Goal: Find specific page/section: Find specific page/section

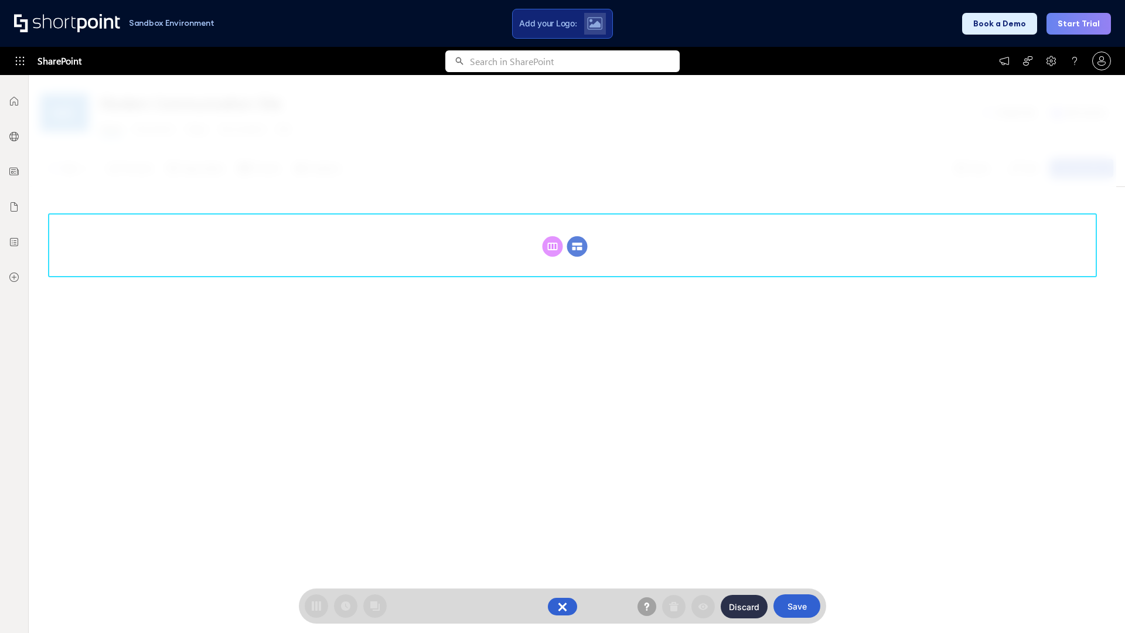
scroll to position [161, 0]
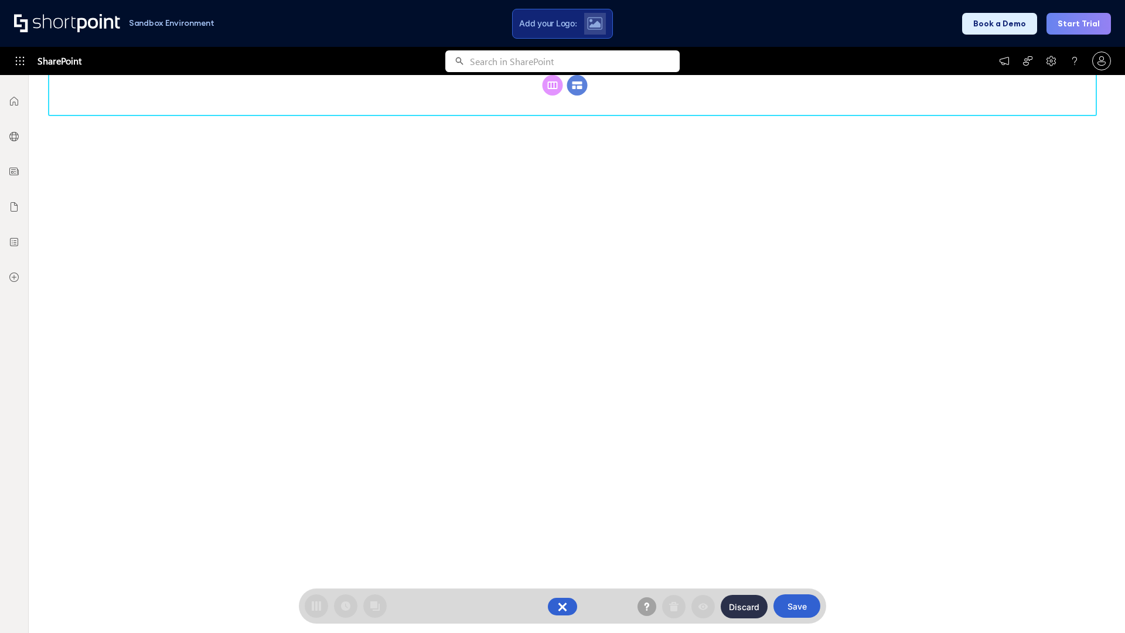
click at [577, 96] on circle at bounding box center [577, 85] width 21 height 21
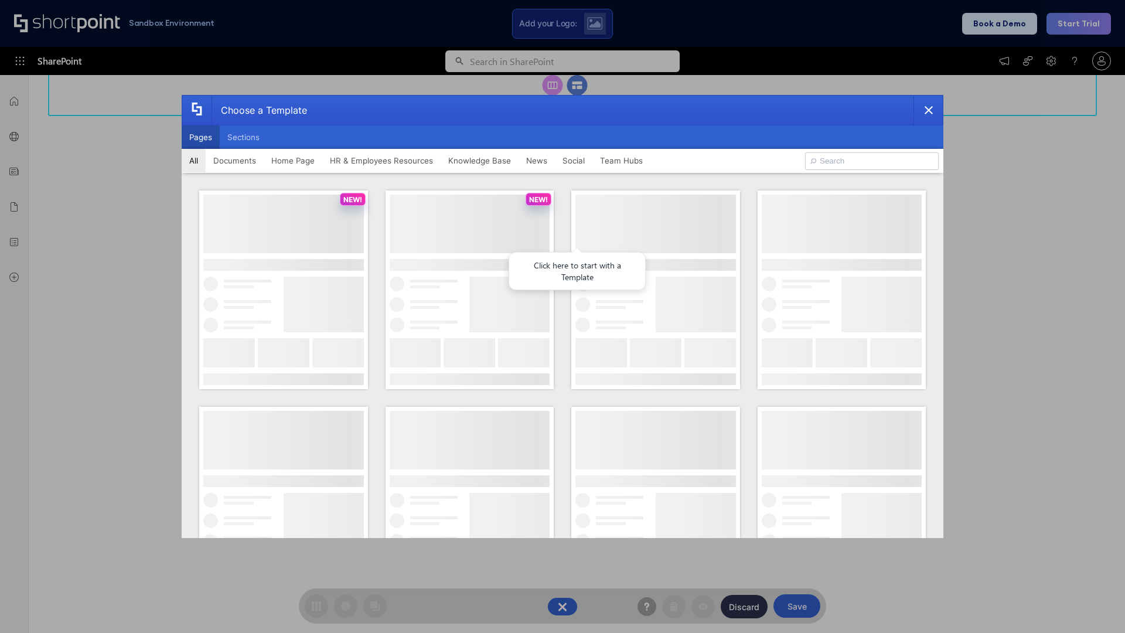
scroll to position [0, 0]
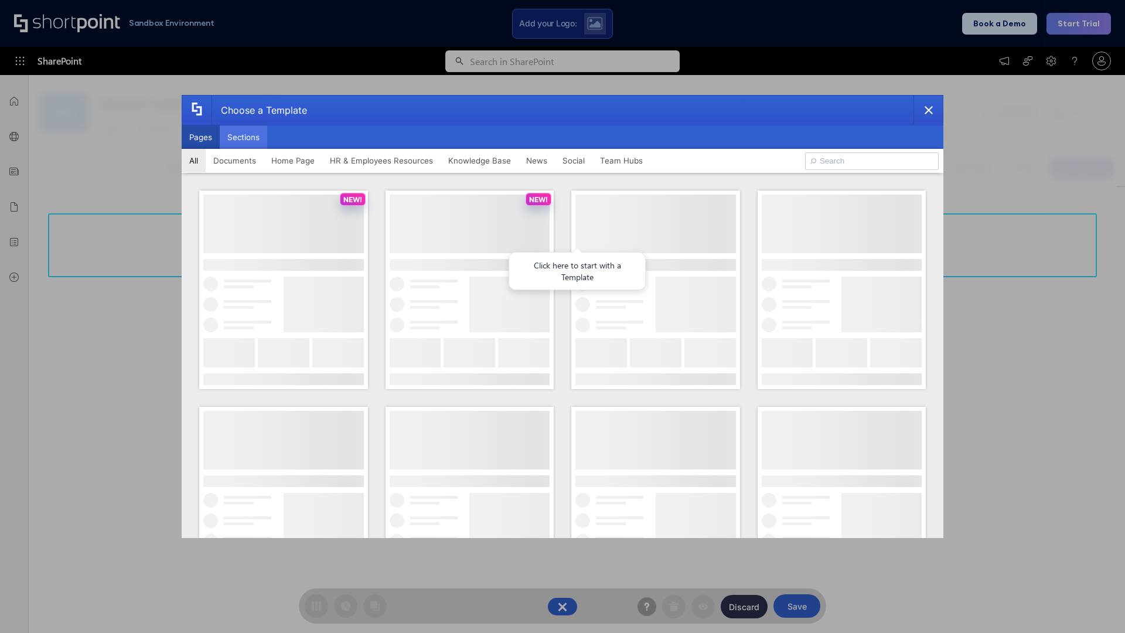
click at [243, 137] on button "Sections" at bounding box center [243, 136] width 47 height 23
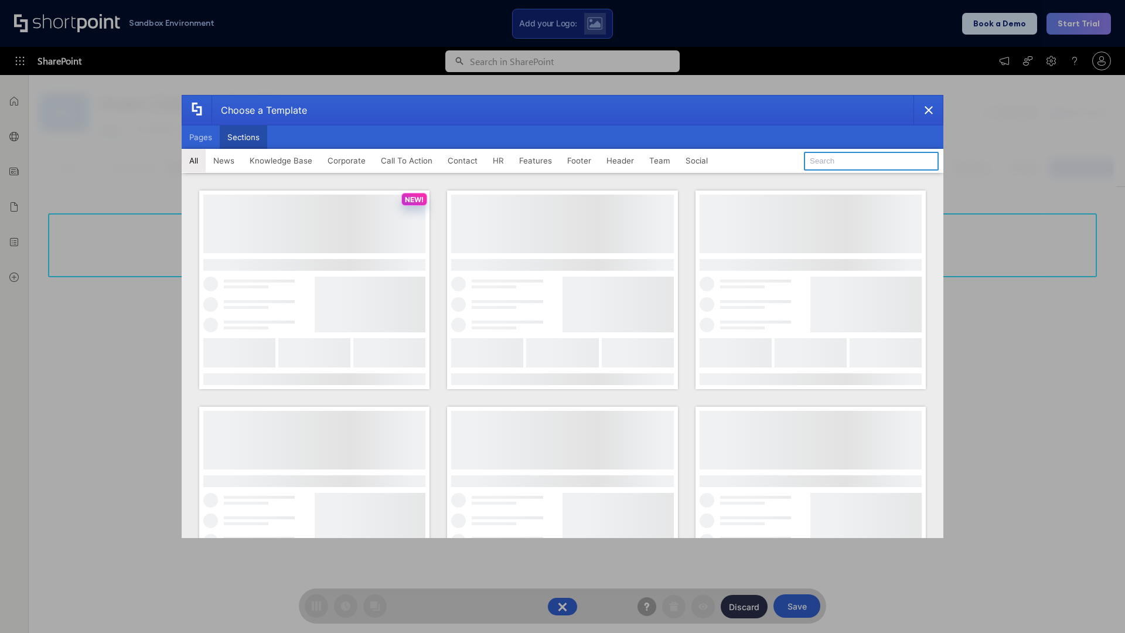
type input "Header 2"
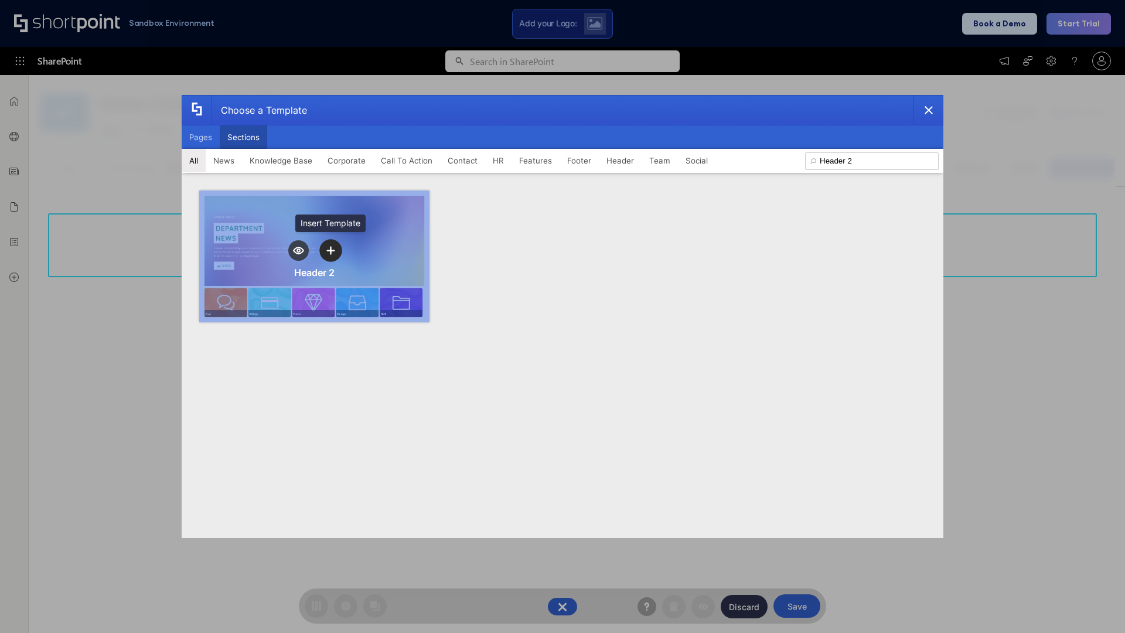
click at [331, 250] on icon "template selector" at bounding box center [330, 250] width 8 height 8
